Goal: Task Accomplishment & Management: Use online tool/utility

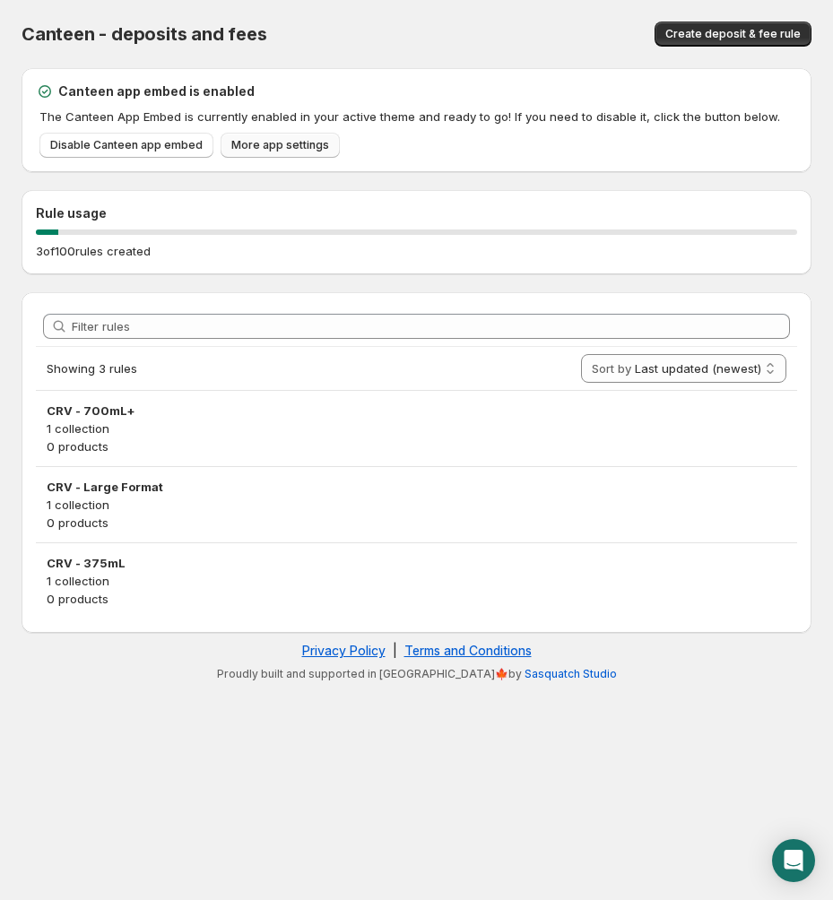
click at [281, 149] on span "More app settings" at bounding box center [280, 145] width 98 height 14
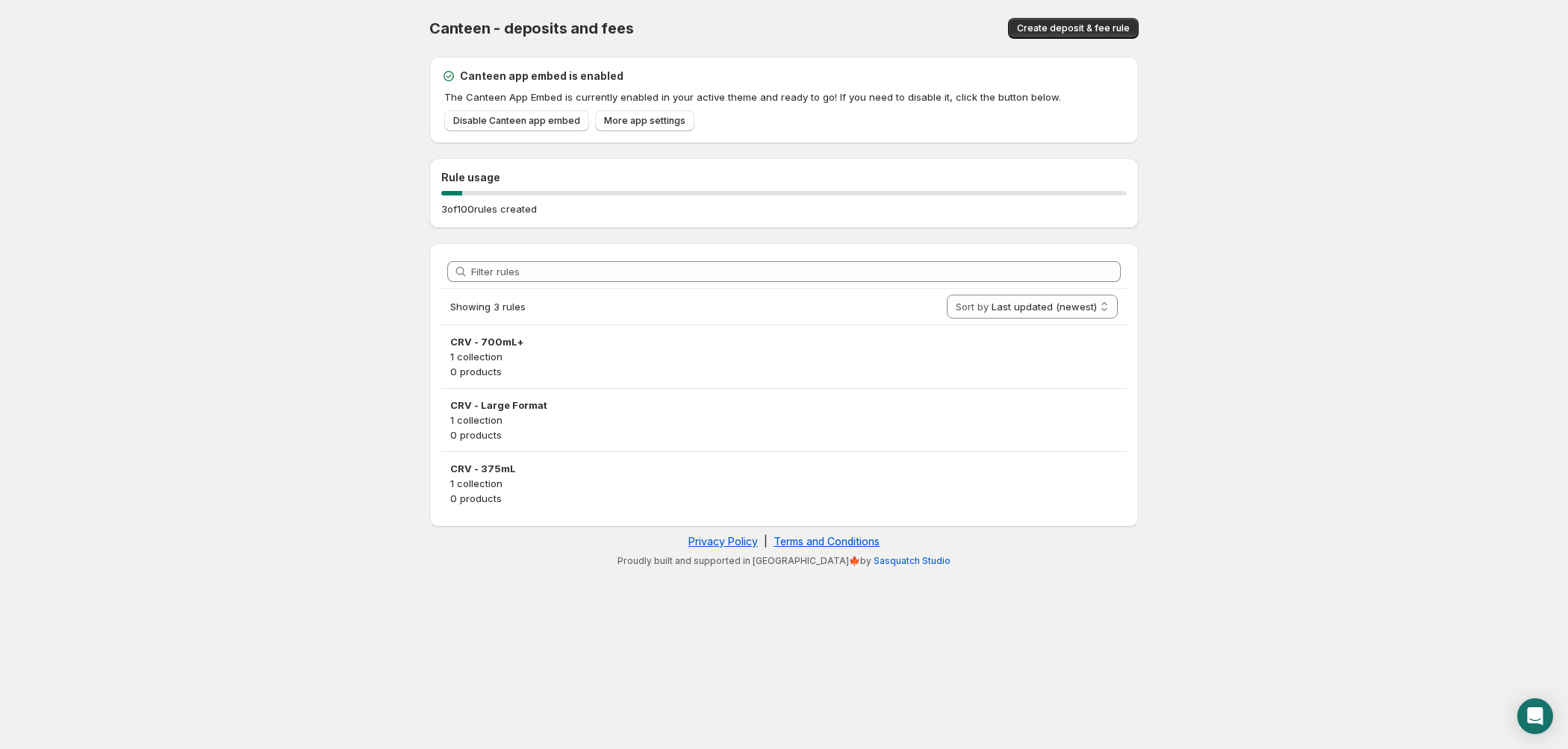
click at [209, 288] on body "Home Help Canteen - deposits and fees. This page is ready Canteen - deposits an…" at bounding box center [784, 374] width 1568 height 749
click at [693, 29] on span "Create deposit & fee rule" at bounding box center [1073, 28] width 112 height 12
